Goal: Check status: Check status

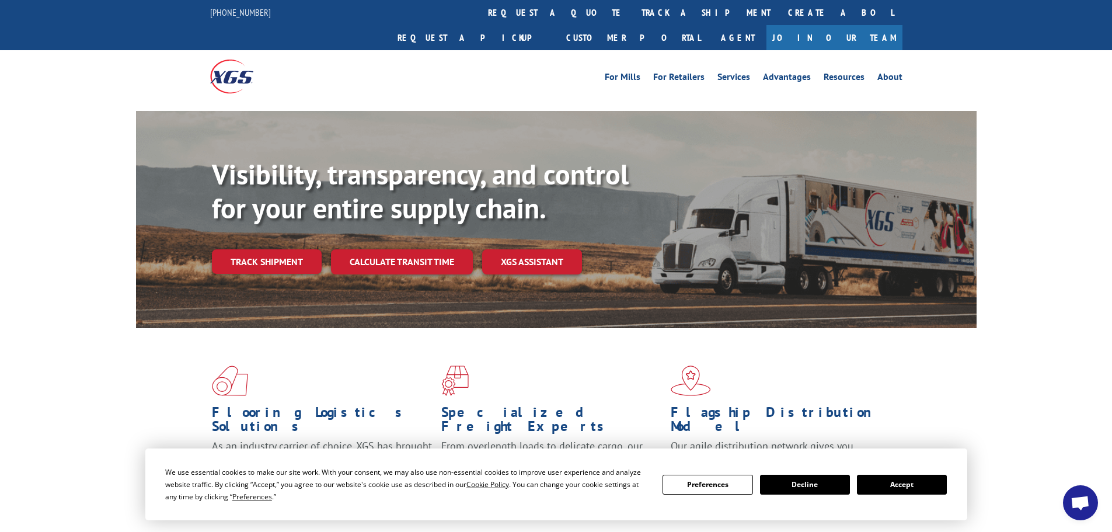
click at [301, 221] on div "Visibility, transparency, and control for your entire supply chain. Track shipm…" at bounding box center [594, 239] width 765 height 163
click at [299, 249] on link "Track shipment" at bounding box center [267, 261] width 110 height 25
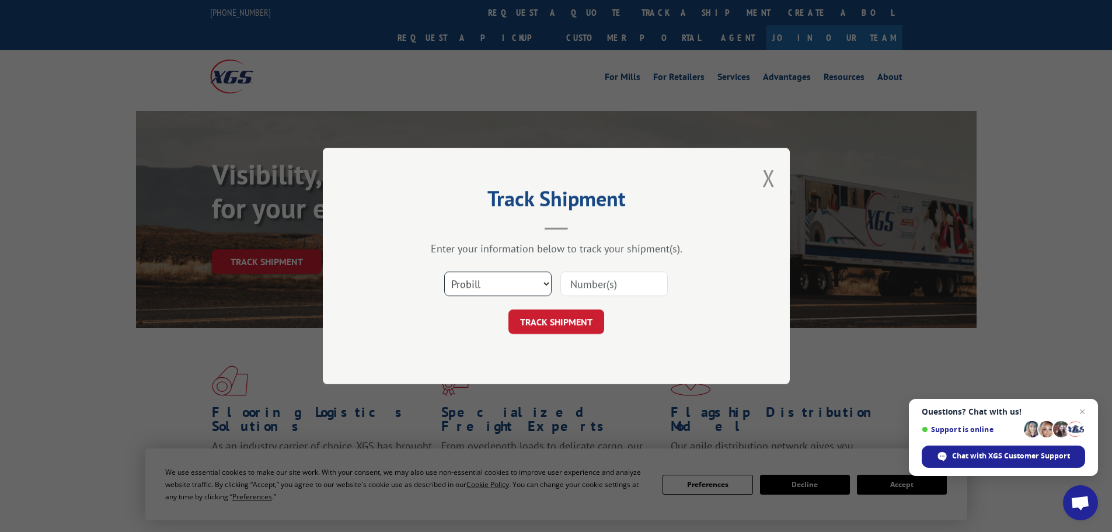
click at [527, 290] on select "Select category... Probill BOL PO" at bounding box center [497, 284] width 107 height 25
click at [592, 284] on input at bounding box center [614, 284] width 107 height 25
click at [570, 290] on input at bounding box center [614, 284] width 107 height 25
paste input "17233342"
type input "17233342"
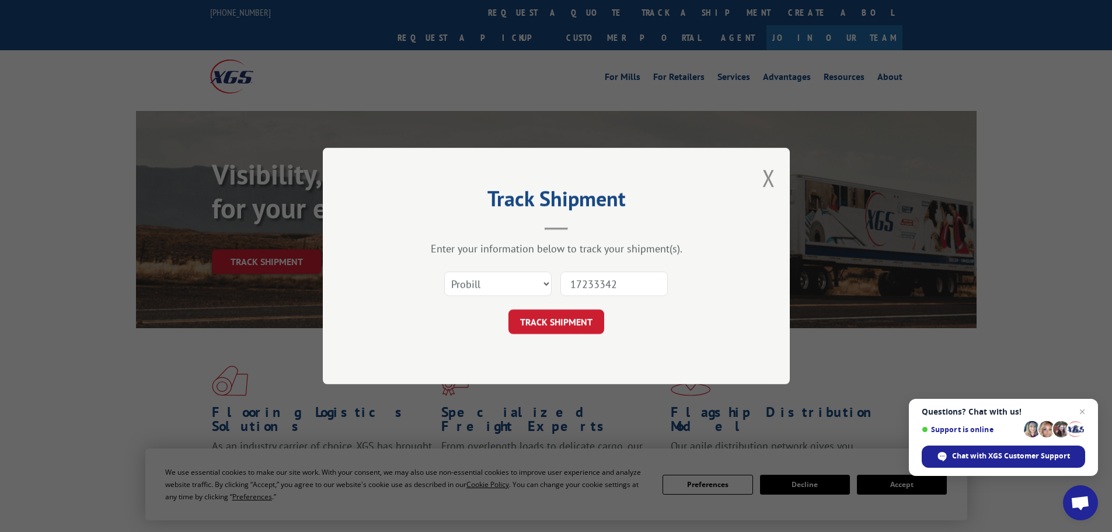
drag, startPoint x: 591, startPoint y: 328, endPoint x: 587, endPoint y: 323, distance: 6.3
click at [591, 328] on button "TRACK SHIPMENT" at bounding box center [557, 322] width 96 height 25
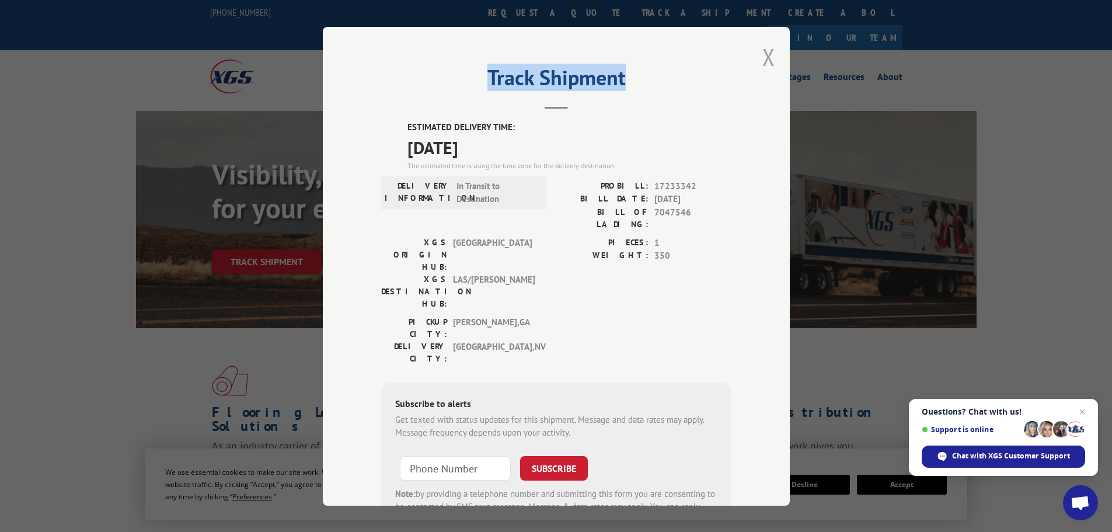
click at [768, 47] on div "Track Shipment ESTIMATED DELIVERY TIME: 10/09/2025 The estimated time is using …" at bounding box center [556, 266] width 467 height 479
click at [767, 48] on button "Close modal" at bounding box center [769, 56] width 13 height 31
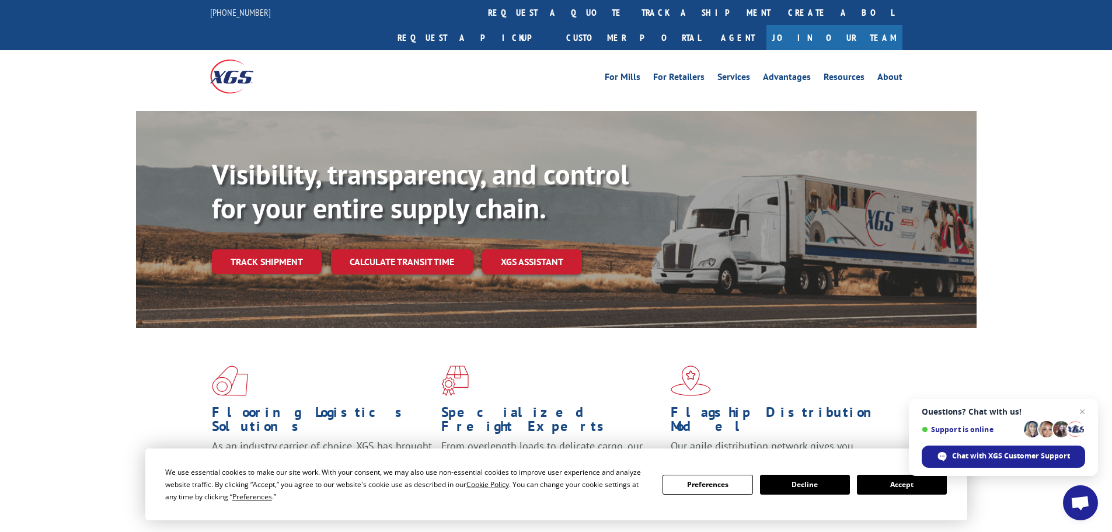
drag, startPoint x: 240, startPoint y: 229, endPoint x: 258, endPoint y: 229, distance: 18.1
click at [241, 249] on link "Track shipment" at bounding box center [267, 261] width 110 height 25
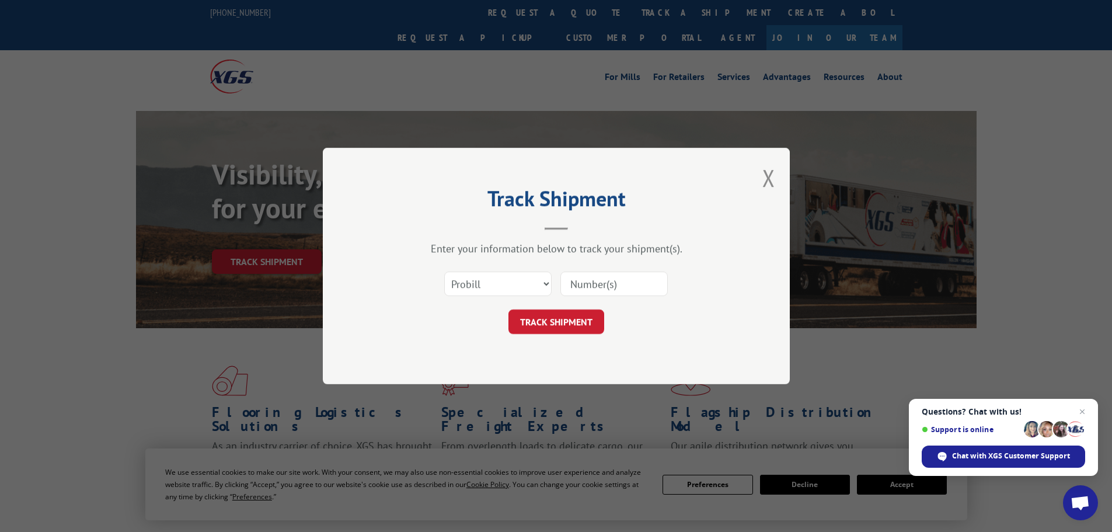
click at [652, 286] on input at bounding box center [614, 284] width 107 height 25
paste input "535219"
type input "535219"
drag, startPoint x: 572, startPoint y: 340, endPoint x: 570, endPoint y: 332, distance: 9.1
click at [572, 339] on div "Track Shipment Enter your information below to track your shipment(s). Select c…" at bounding box center [556, 266] width 467 height 237
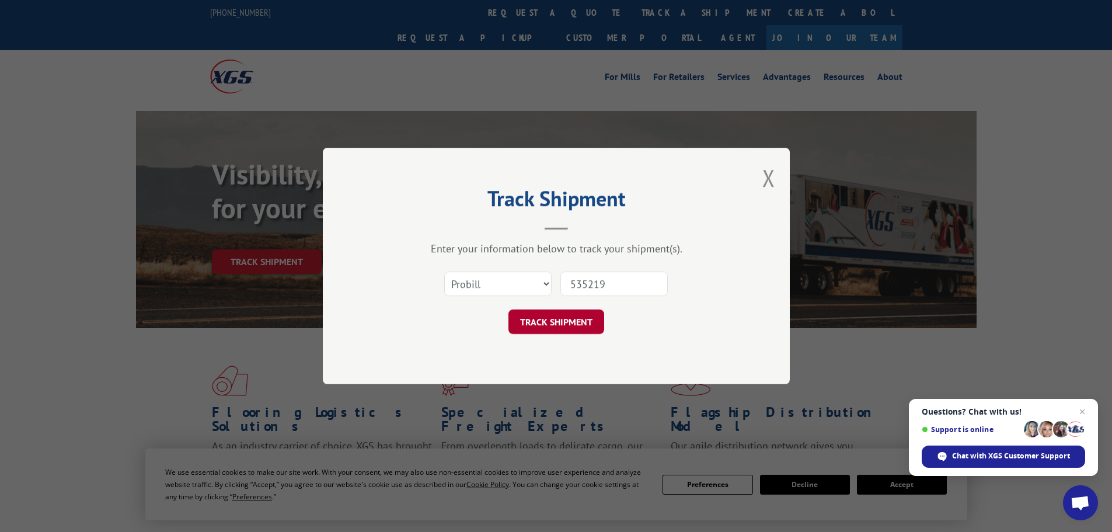
click at [569, 329] on button "TRACK SHIPMENT" at bounding box center [557, 322] width 96 height 25
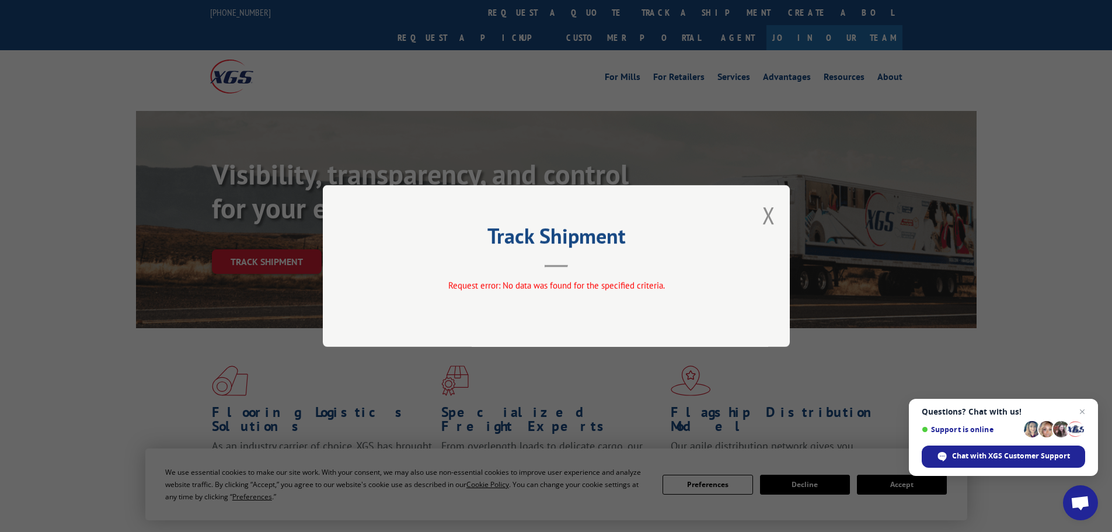
click at [777, 226] on div "Track Shipment Request error: No data was found for the specified criteria." at bounding box center [556, 266] width 467 height 162
click at [769, 210] on button "Close modal" at bounding box center [769, 215] width 13 height 31
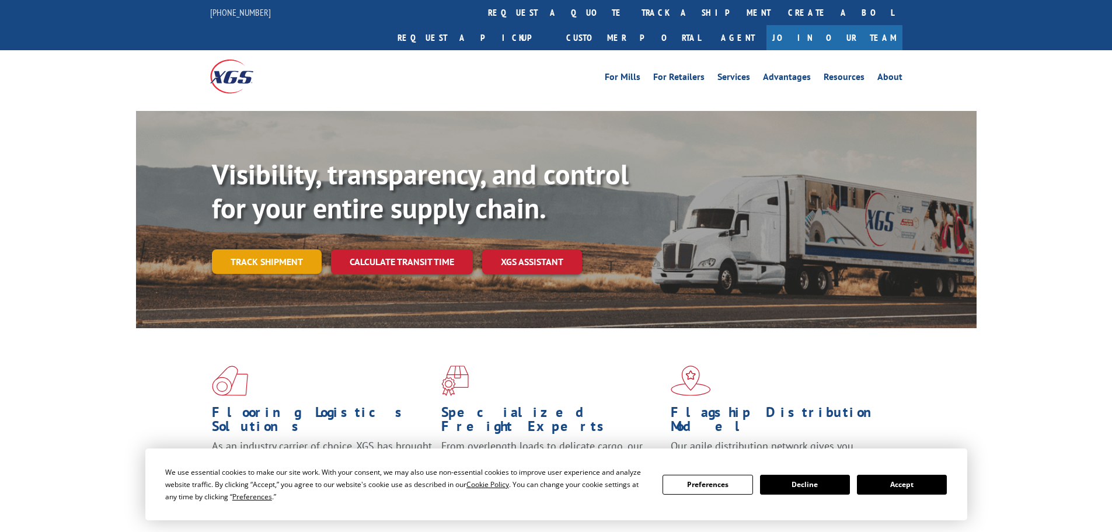
click at [270, 249] on link "Track shipment" at bounding box center [267, 261] width 110 height 25
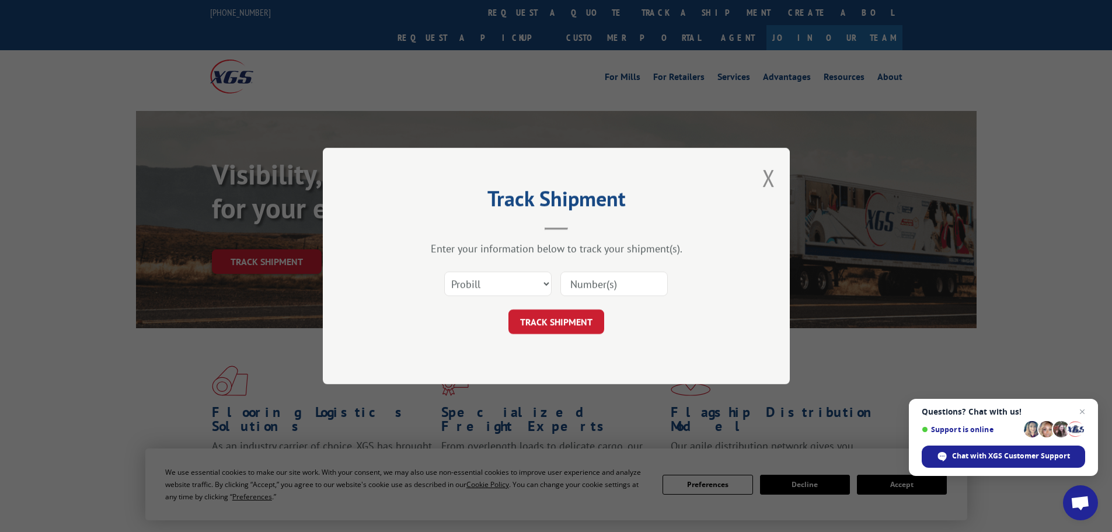
click at [649, 301] on div "Select category... Probill BOL PO" at bounding box center [556, 284] width 350 height 39
click at [627, 287] on input at bounding box center [614, 284] width 107 height 25
paste input "393799323374"
type input "393799323374"
click at [590, 317] on button "TRACK SHIPMENT" at bounding box center [557, 322] width 96 height 25
